Goal: Navigation & Orientation: Find specific page/section

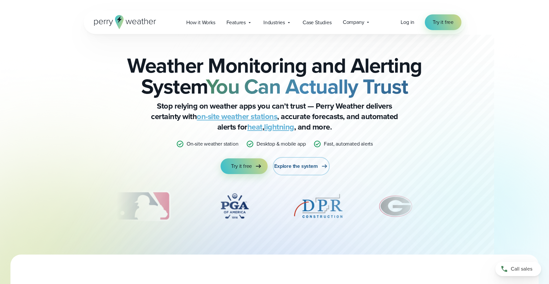
click at [281, 165] on span "Explore the system" at bounding box center [295, 166] width 43 height 8
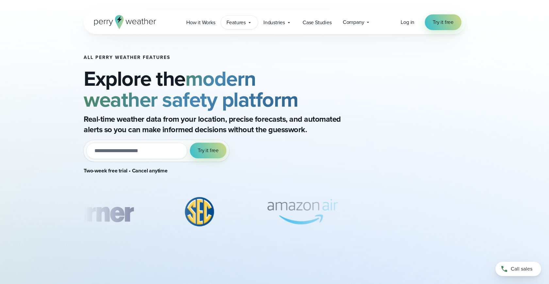
click at [245, 25] on span "Features" at bounding box center [236, 23] width 19 height 8
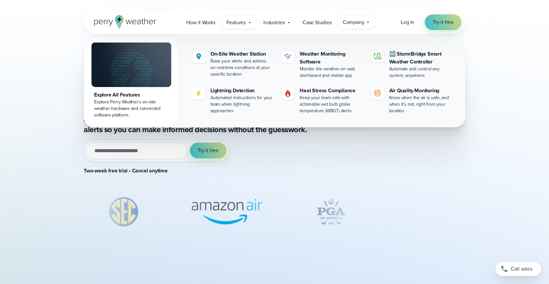
click at [368, 23] on icon at bounding box center [368, 22] width 5 height 5
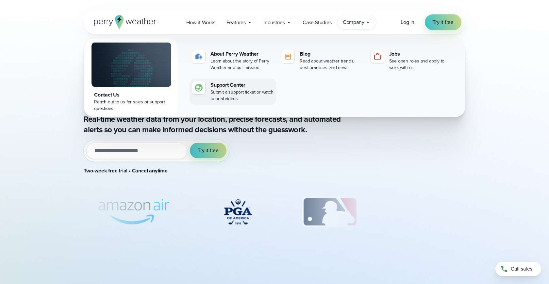
click at [233, 85] on div "Support Center" at bounding box center [242, 85] width 63 height 8
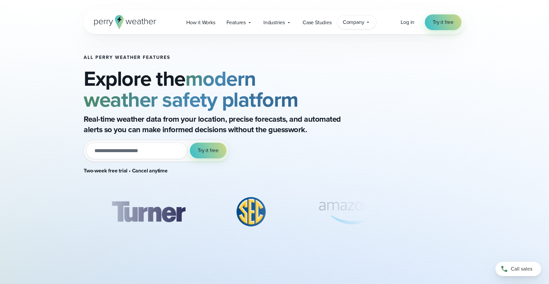
click at [369, 24] on icon at bounding box center [368, 22] width 5 height 5
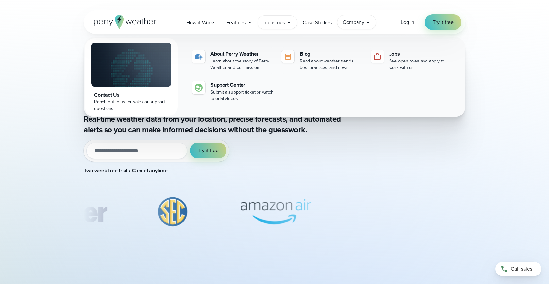
click at [289, 25] on icon at bounding box center [288, 22] width 5 height 5
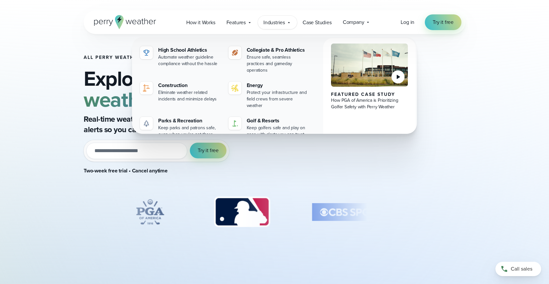
click at [66, 46] on div "All Perry Weather Features Explore the modern weather safety platform Real-time…" at bounding box center [274, 147] width 471 height 226
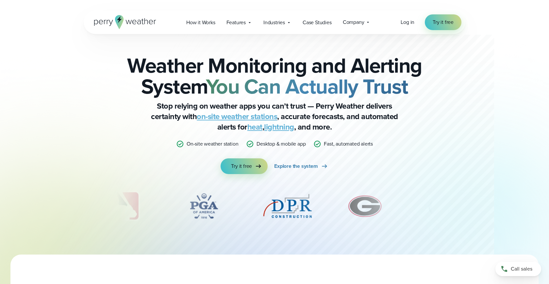
click at [250, 144] on icon at bounding box center [250, 144] width 8 height 8
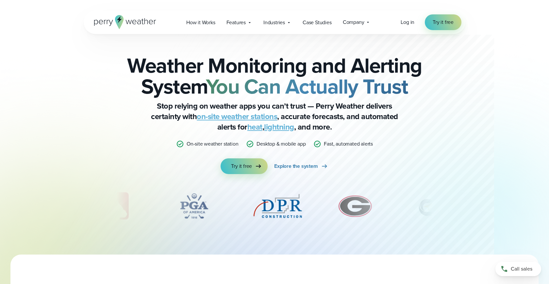
click at [266, 144] on p "Desktop & mobile app" at bounding box center [281, 144] width 49 height 8
